Goal: Task Accomplishment & Management: Use online tool/utility

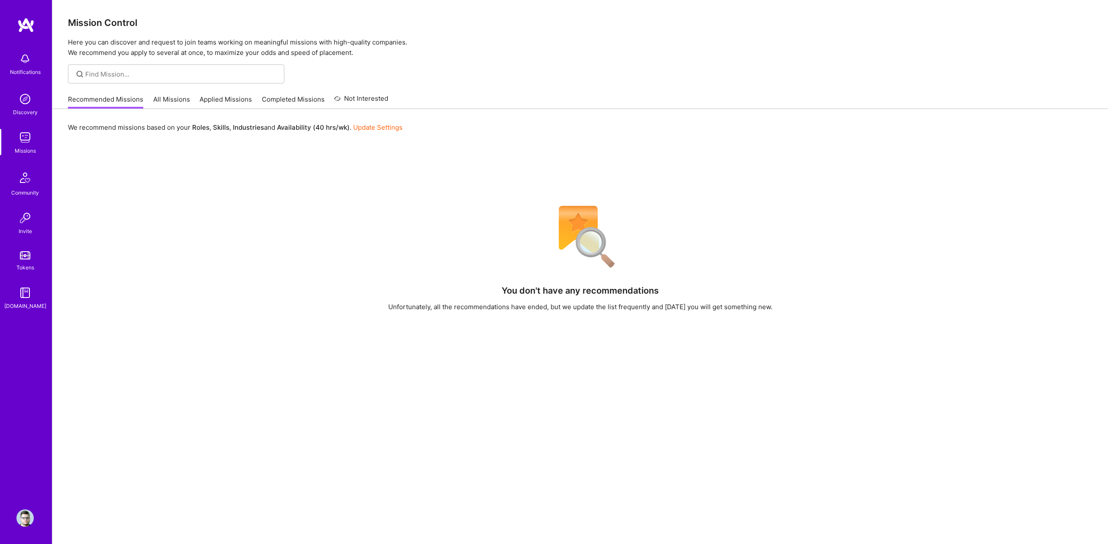
click at [224, 95] on link "Applied Missions" at bounding box center [225, 102] width 52 height 14
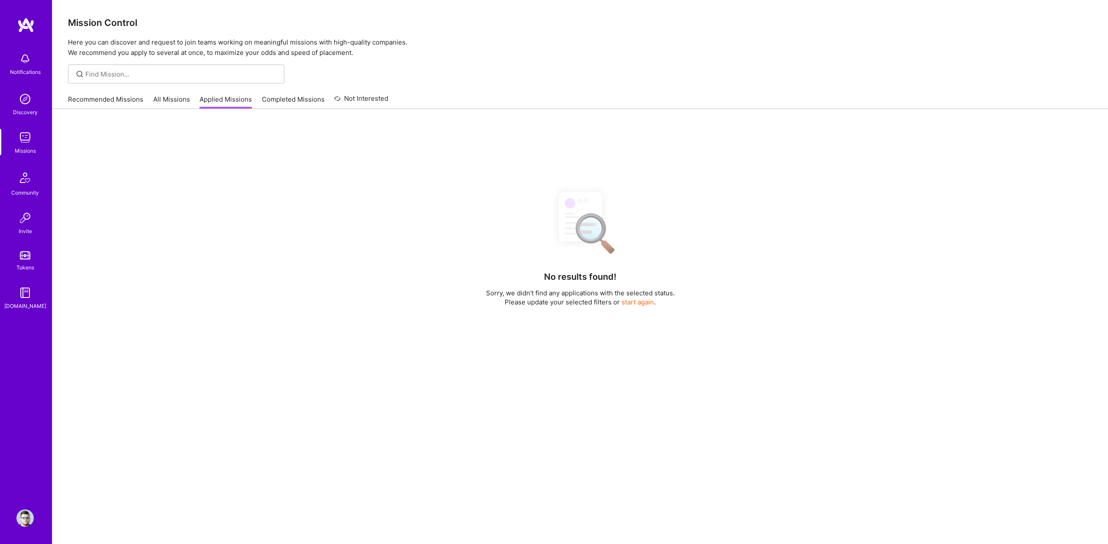
click at [168, 100] on link "All Missions" at bounding box center [171, 102] width 37 height 14
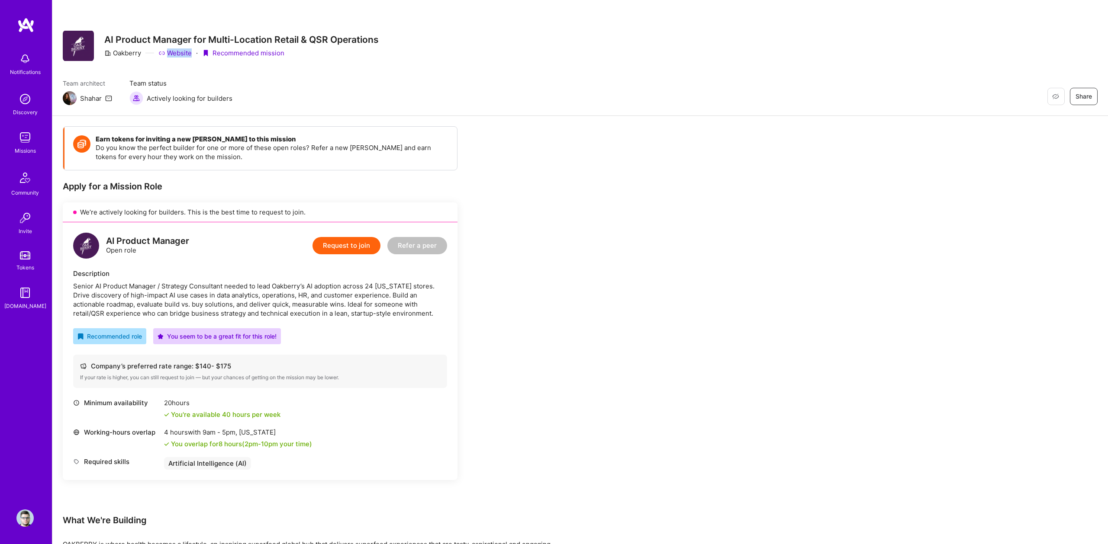
click at [19, 139] on img at bounding box center [24, 137] width 17 height 17
